Goal: Obtain resource: Download file/media

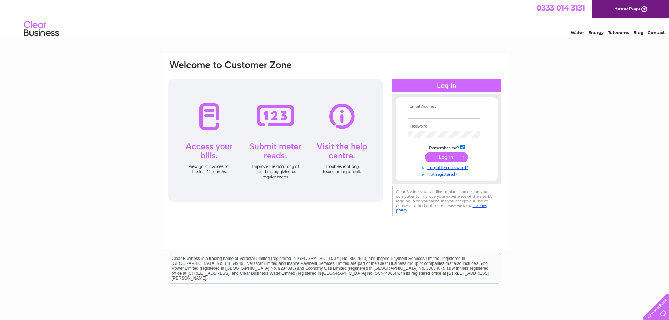
click at [423, 115] on input "text" at bounding box center [444, 115] width 72 height 8
type input "enquiries@jacksonsmarquees.co.uk"
click at [444, 153] on input "submit" at bounding box center [446, 158] width 43 height 10
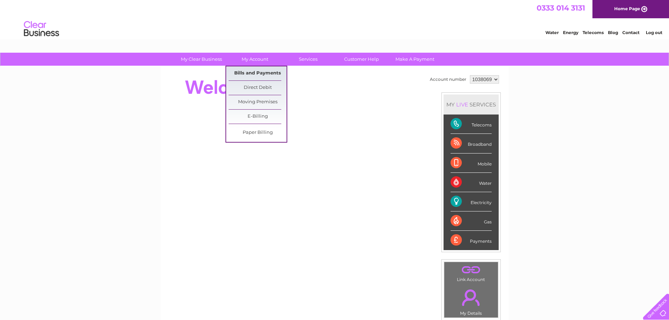
click at [256, 70] on link "Bills and Payments" at bounding box center [258, 73] width 58 height 14
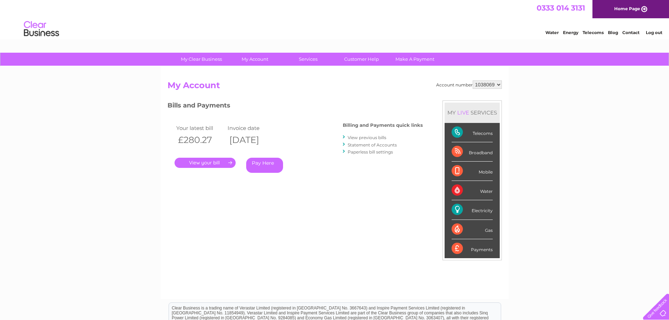
click at [198, 163] on link "." at bounding box center [205, 163] width 61 height 10
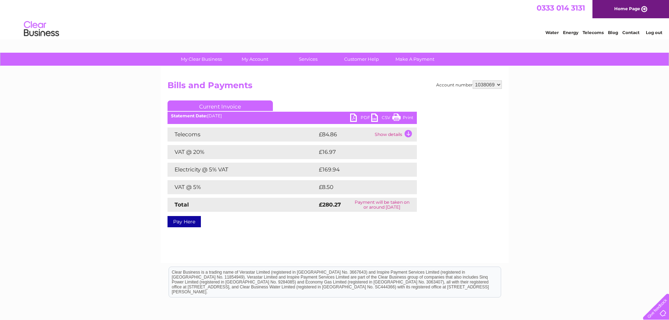
click at [356, 117] on link "PDF" at bounding box center [360, 118] width 21 height 10
click at [656, 32] on link "Log out" at bounding box center [654, 32] width 17 height 5
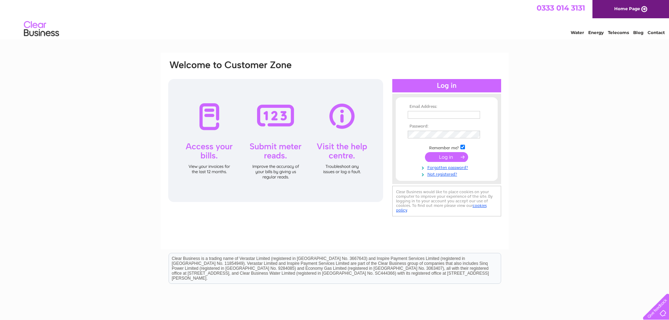
click at [436, 114] on input "text" at bounding box center [444, 115] width 72 height 8
type input "enquiries@jacksonsmarquees.co.uk"
click at [444, 160] on input "submit" at bounding box center [446, 158] width 43 height 10
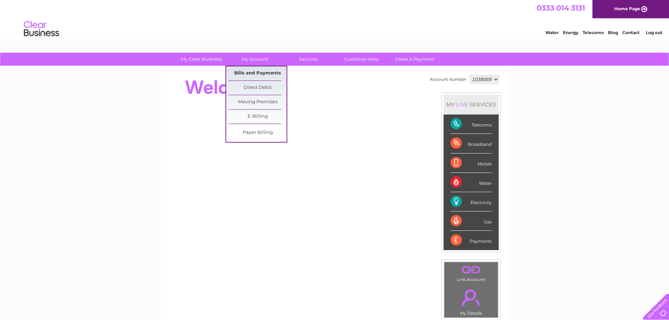
click at [250, 72] on link "Bills and Payments" at bounding box center [258, 73] width 58 height 14
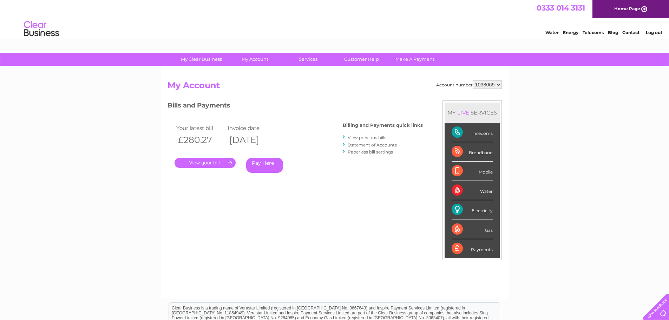
click at [198, 162] on link "." at bounding box center [205, 163] width 61 height 10
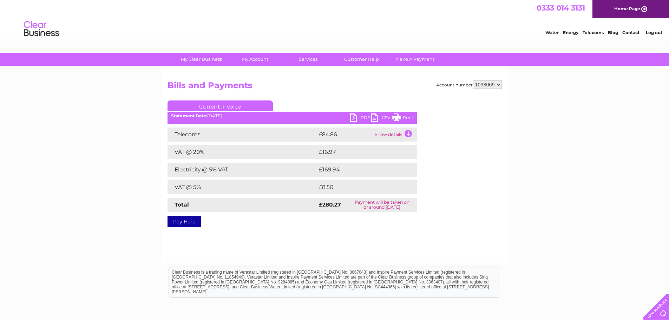
click at [407, 117] on link "Print" at bounding box center [402, 118] width 21 height 10
click at [356, 114] on link "PDF" at bounding box center [360, 118] width 21 height 10
click at [648, 32] on link "Log out" at bounding box center [654, 32] width 17 height 5
